Goal: Task Accomplishment & Management: Use online tool/utility

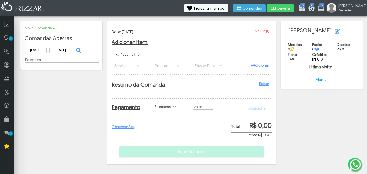
scroll to position [2, 0]
click at [138, 53] on span at bounding box center [138, 54] width 5 height 5
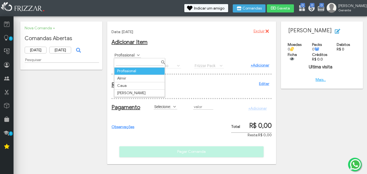
scroll to position [3, 24]
click at [135, 77] on td "Almir" at bounding box center [140, 78] width 50 height 7
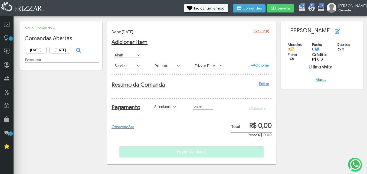
click at [137, 66] on span at bounding box center [138, 65] width 5 height 5
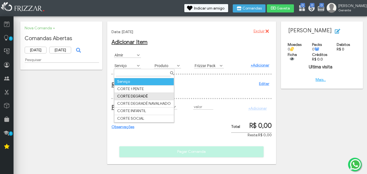
click at [138, 93] on td "CORTE DEGRADÊ" at bounding box center [145, 96] width 60 height 7
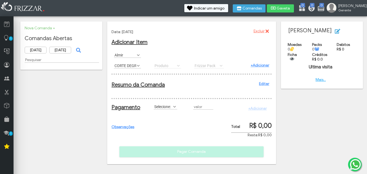
click at [177, 109] on span at bounding box center [174, 106] width 5 height 5
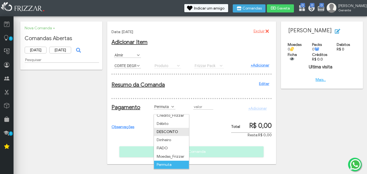
scroll to position [28, 0]
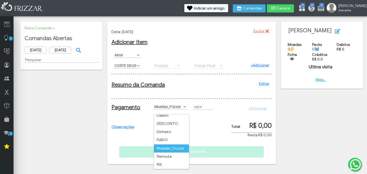
click at [206, 120] on div "Pagamento Selecione: Crédito Credito_Frizzar Débito DESCONTO Dinheiro FIADO Moe…" at bounding box center [192, 109] width 160 height 22
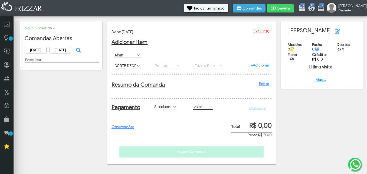
click at [206, 109] on input "text" at bounding box center [203, 107] width 20 height 6
type input "R$ 20,00"
click at [261, 110] on div "+Adicionar" at bounding box center [256, 107] width 26 height 9
click at [174, 109] on span at bounding box center [174, 106] width 5 height 5
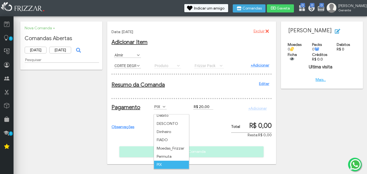
click at [171, 160] on li "PIX" at bounding box center [171, 164] width 35 height 8
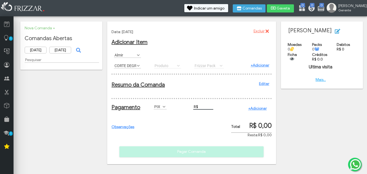
click at [205, 109] on input "R$" at bounding box center [203, 107] width 20 height 6
type input "R$ 20,00"
click at [264, 111] on link "+Adicionar" at bounding box center [257, 108] width 19 height 5
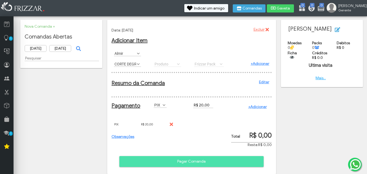
click at [130, 139] on link "Observações" at bounding box center [123, 136] width 23 height 5
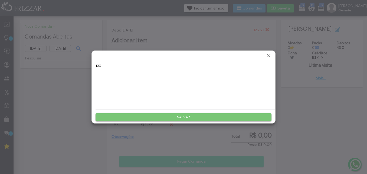
type textarea "pix"
click at [192, 114] on span "SALVAR" at bounding box center [183, 117] width 169 height 8
